Goal: Find specific page/section: Find specific page/section

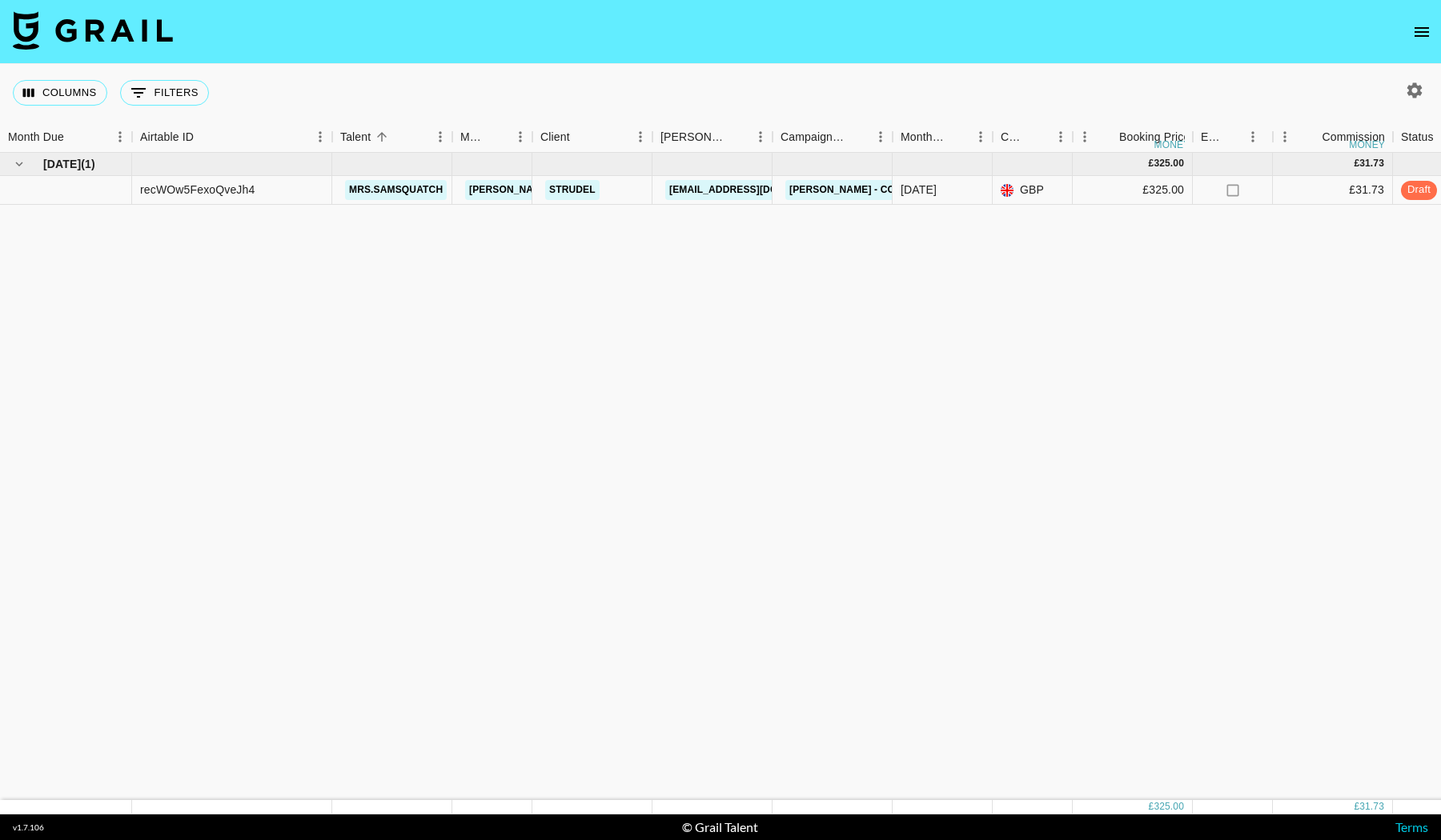
click at [1427, 30] on icon "open drawer" at bounding box center [1420, 31] width 19 height 19
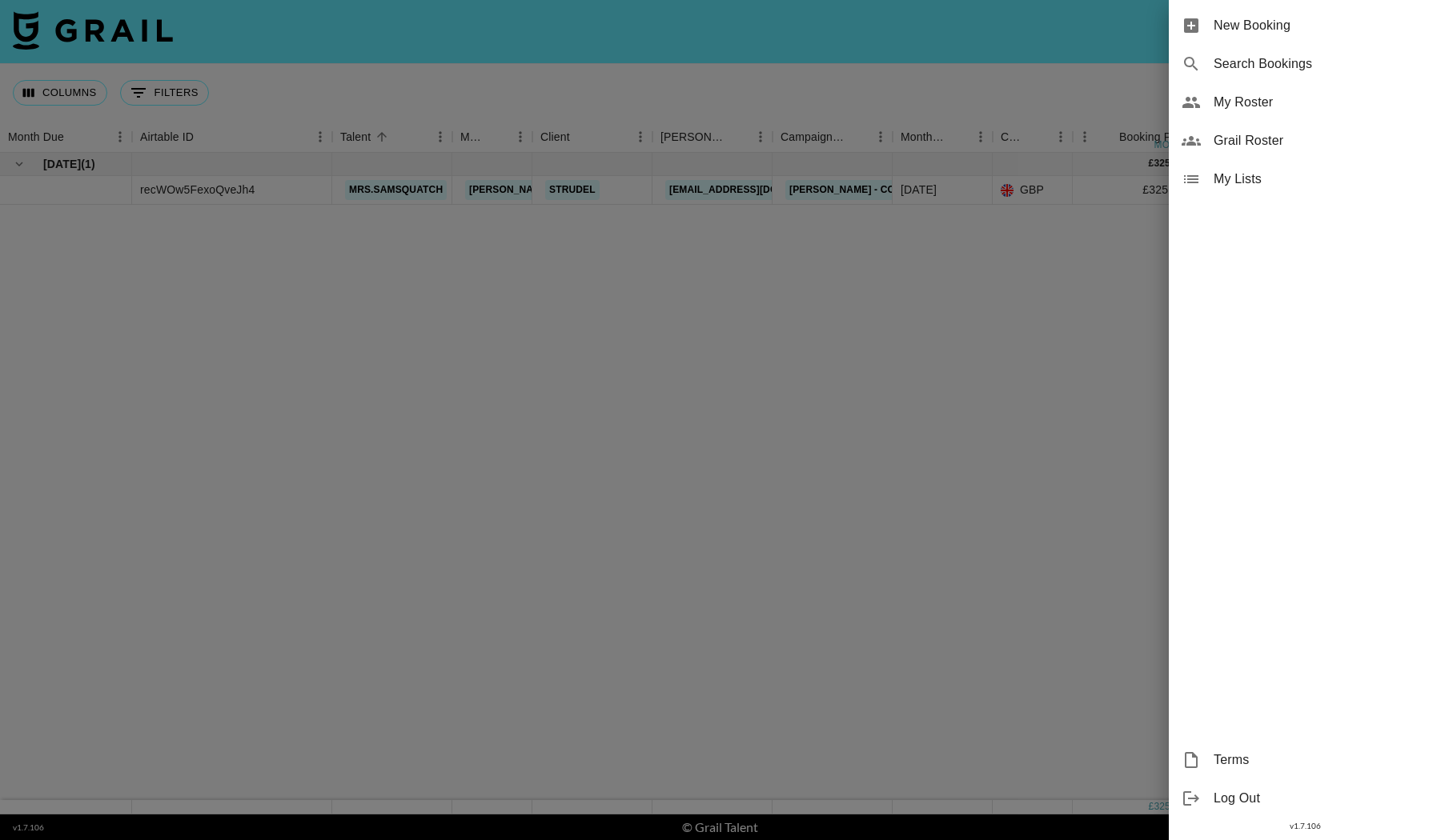
click at [1250, 100] on span "My Roster" at bounding box center [1320, 102] width 214 height 19
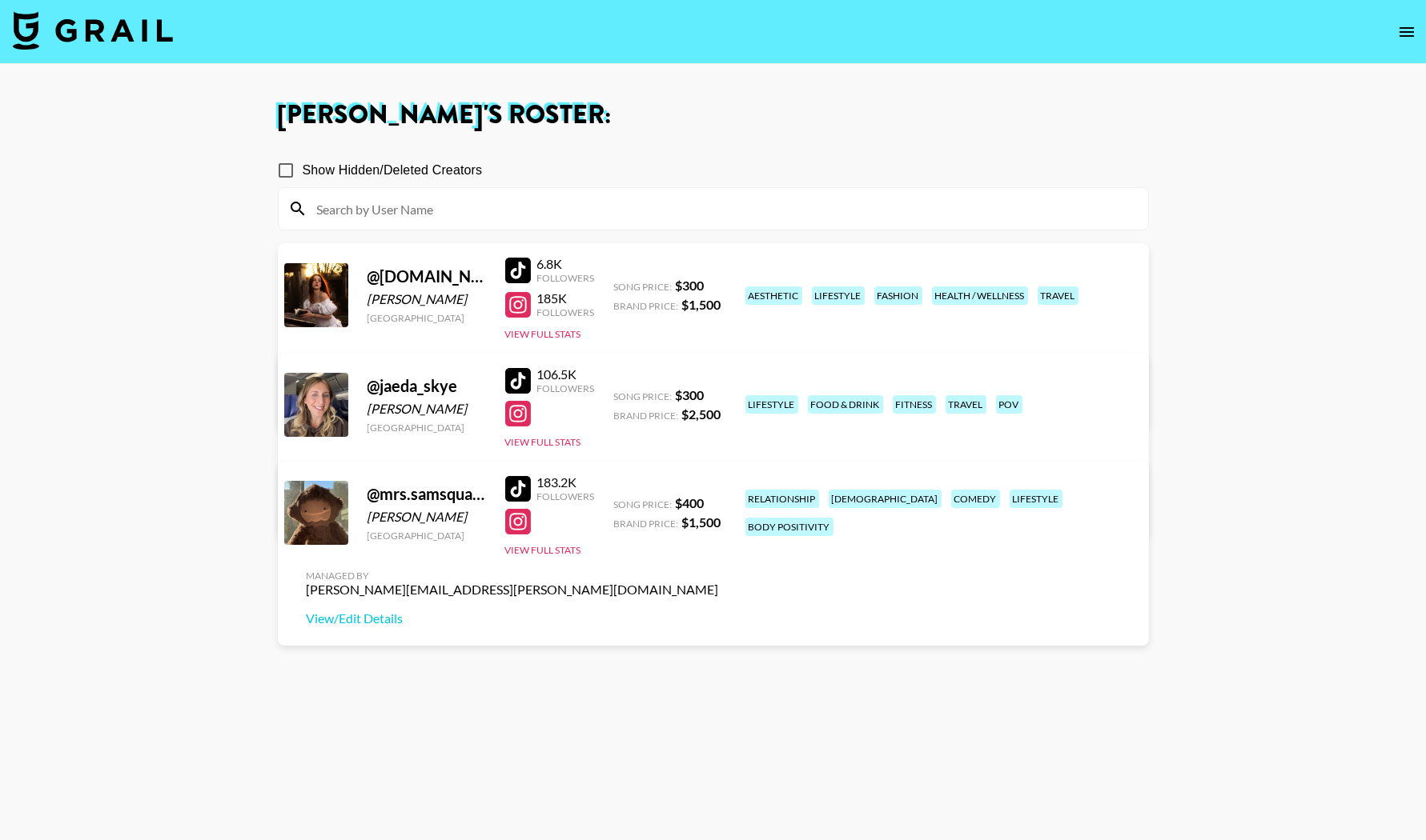
click at [1400, 33] on icon "open drawer" at bounding box center [1406, 31] width 19 height 19
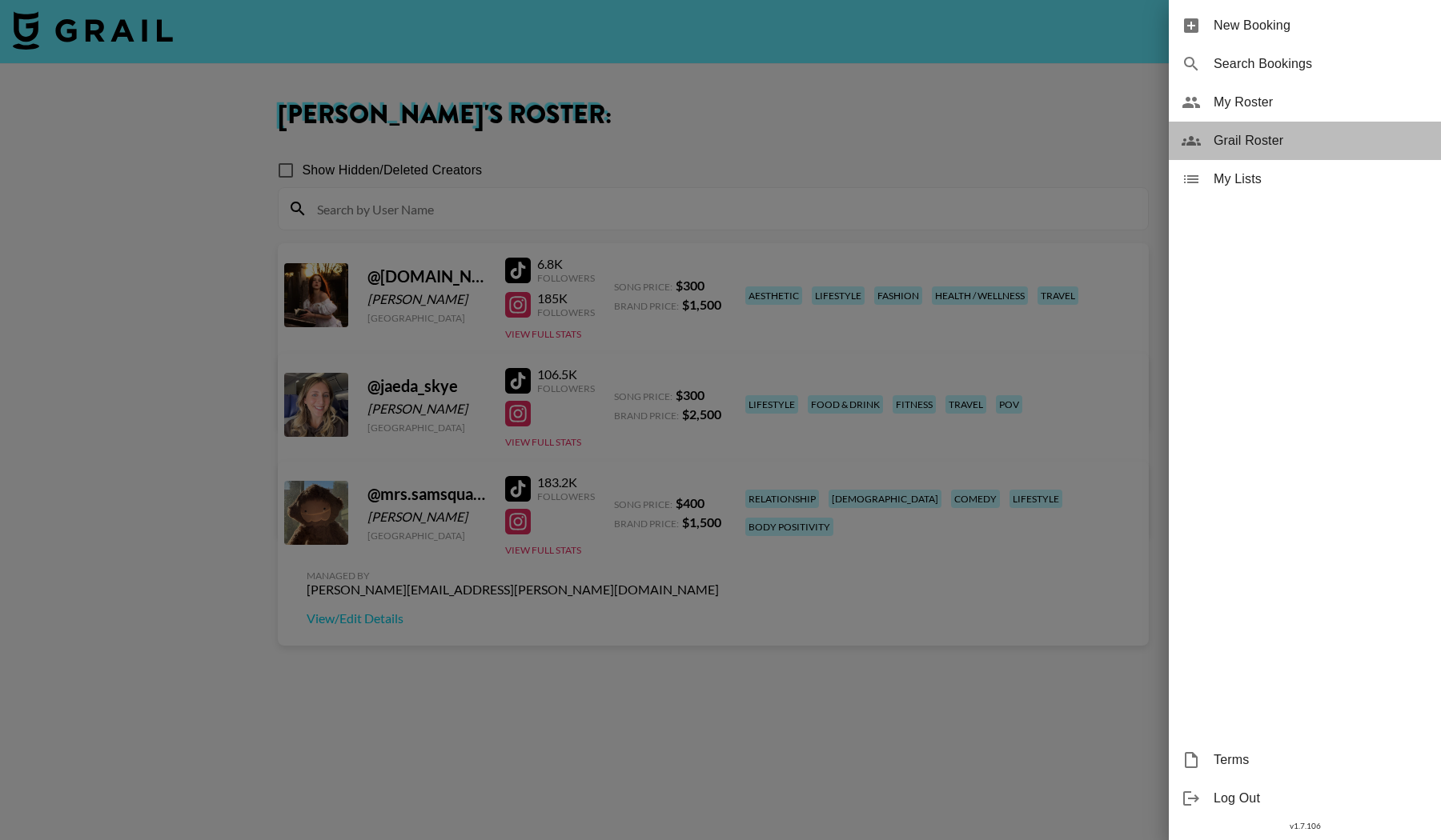
click at [1268, 138] on span "Grail Roster" at bounding box center [1320, 140] width 214 height 19
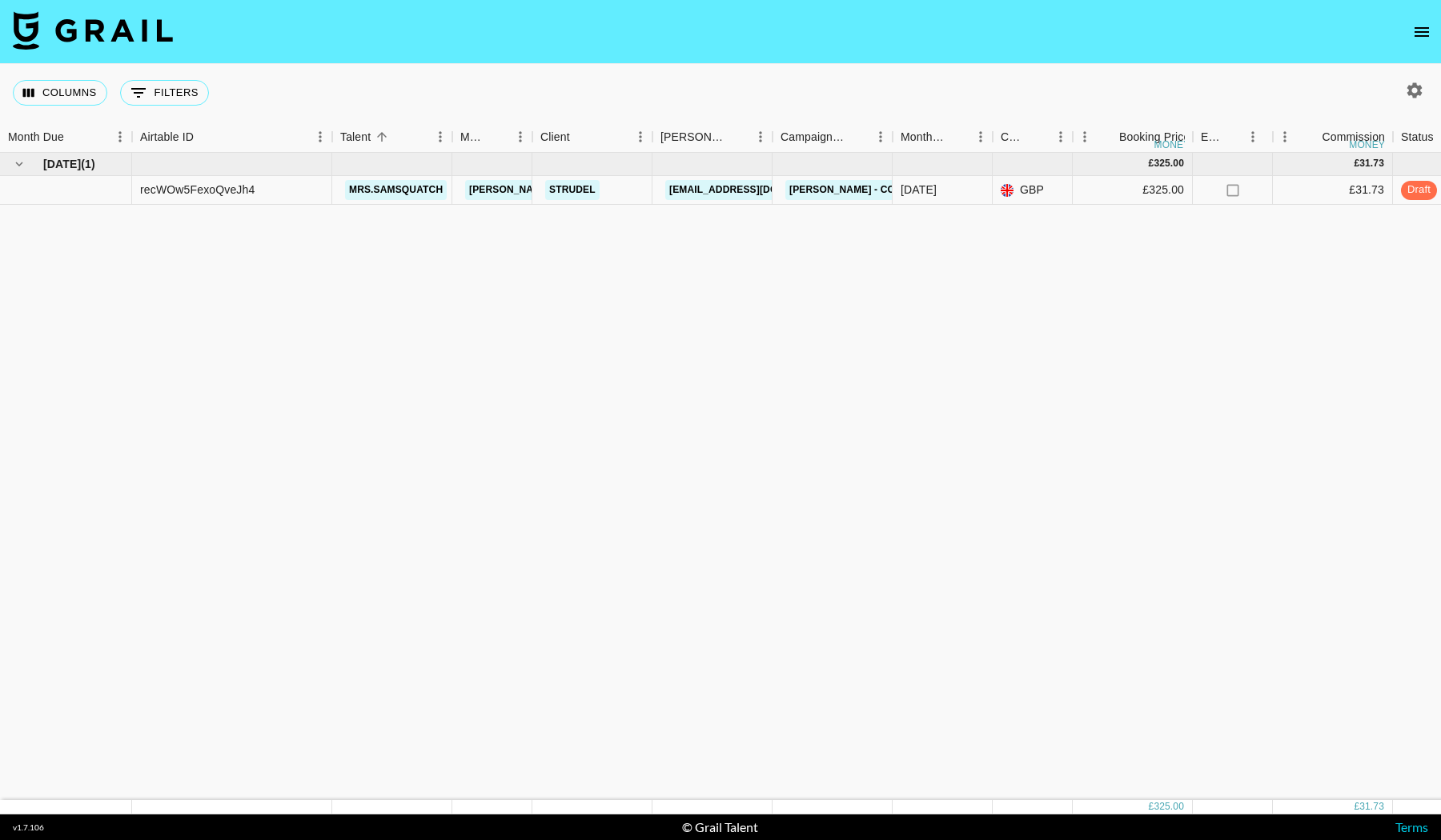
click at [1419, 21] on button "open drawer" at bounding box center [1421, 32] width 32 height 32
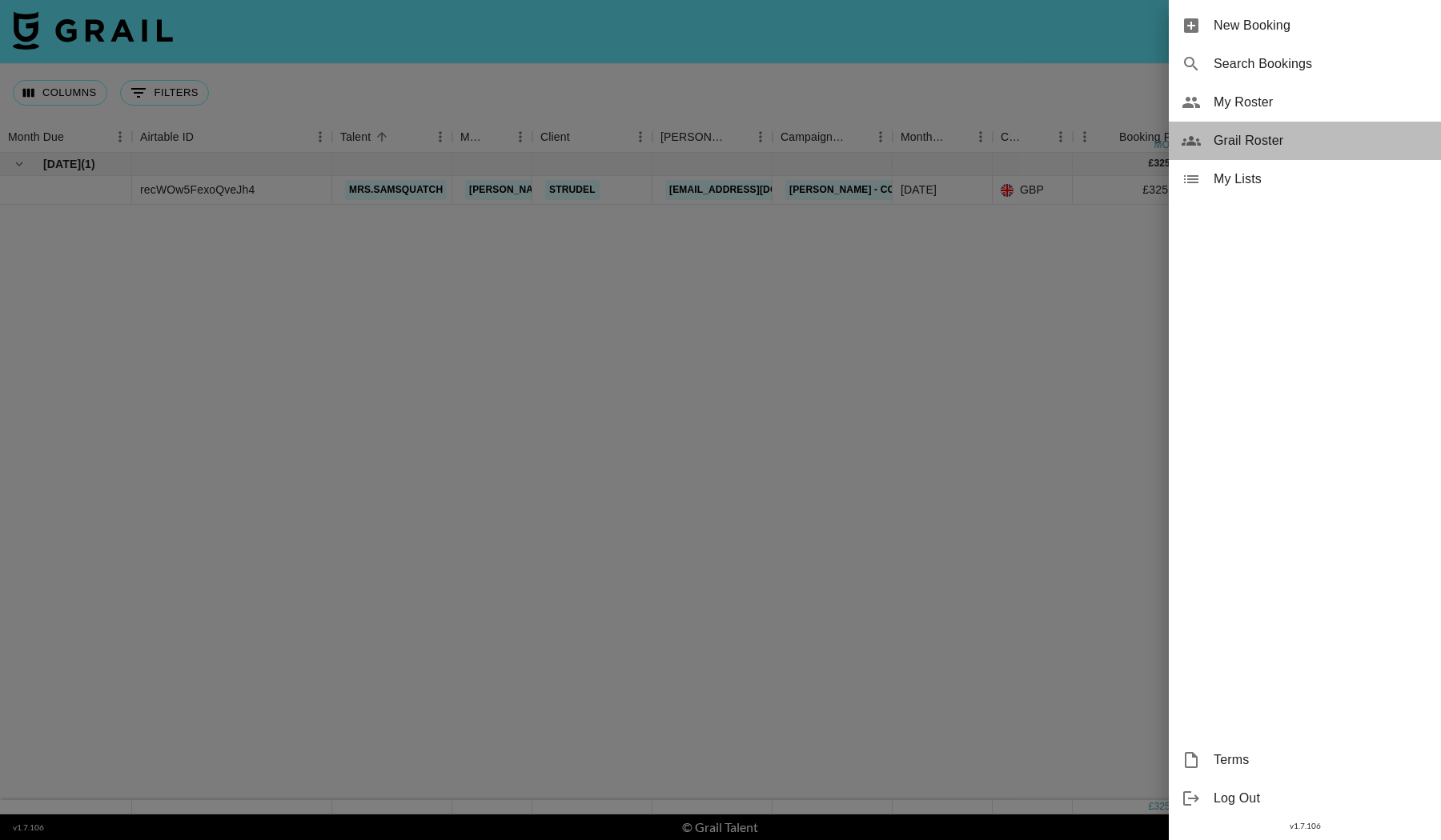
click at [1278, 146] on span "Grail Roster" at bounding box center [1320, 140] width 214 height 19
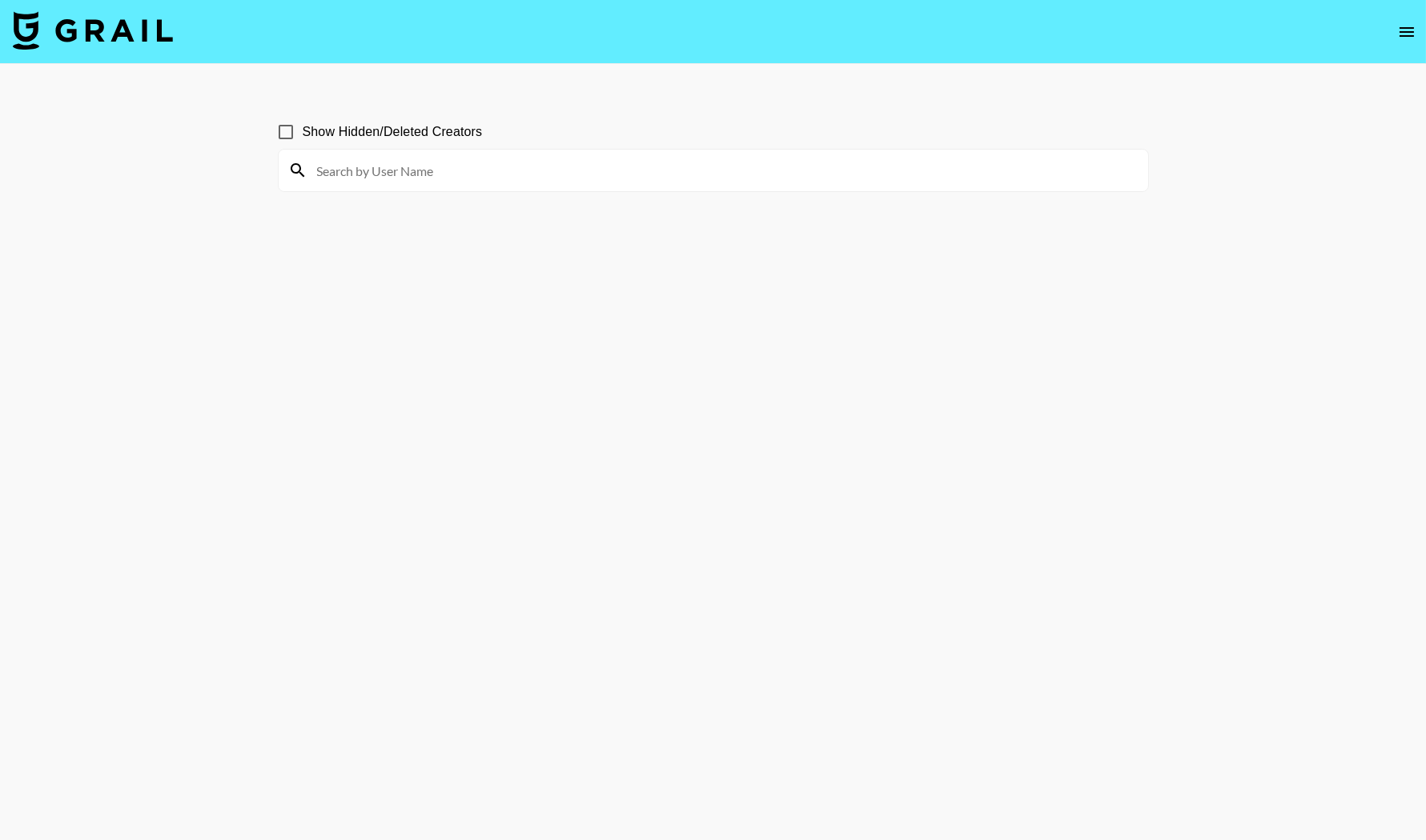
click at [712, 152] on div at bounding box center [713, 170] width 869 height 41
click at [429, 194] on section "Show Hidden/Deleted Creators" at bounding box center [713, 458] width 871 height 712
click at [395, 178] on input at bounding box center [723, 170] width 830 height 26
